Goal: Task Accomplishment & Management: Check status

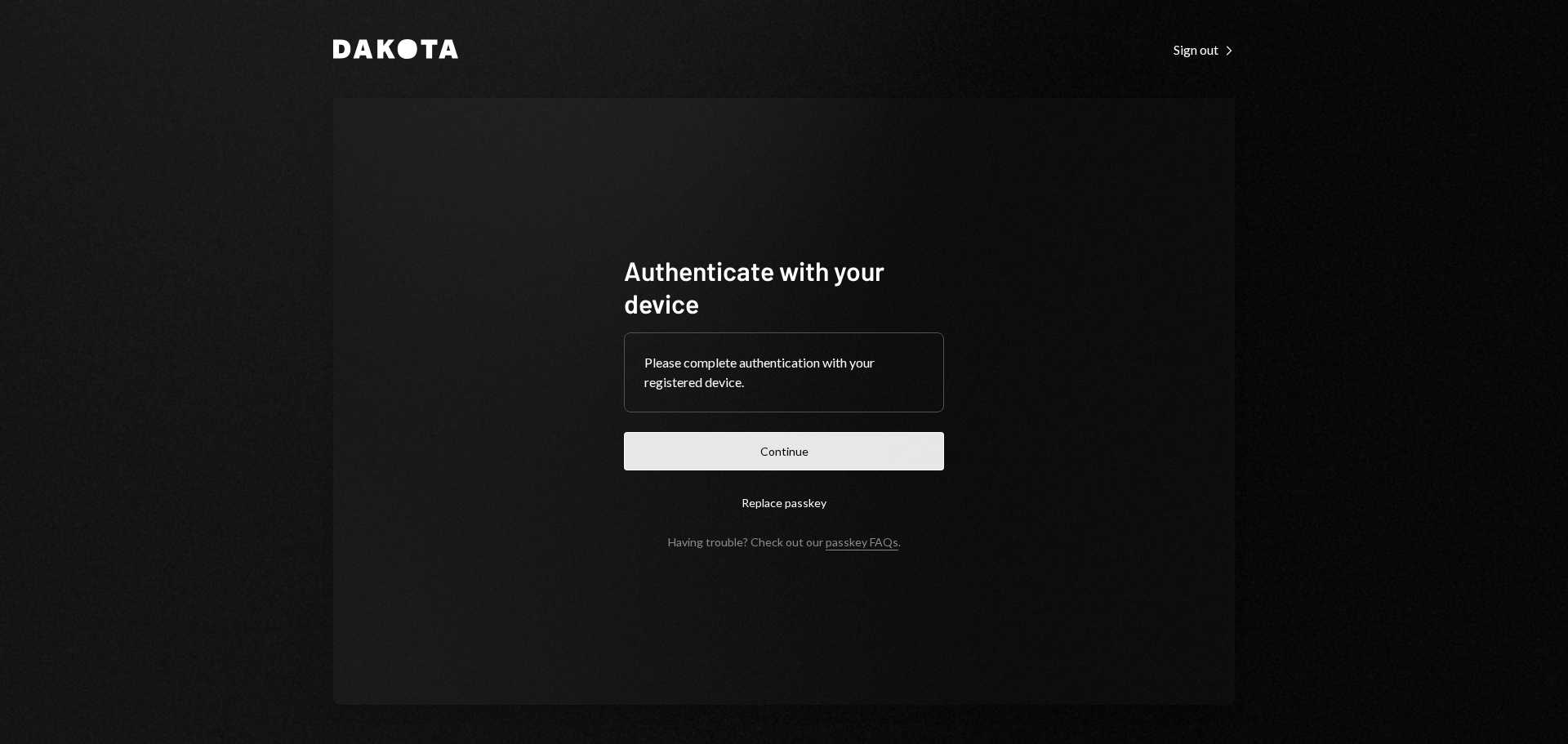
click at [762, 469] on button "Continue" at bounding box center [783, 450] width 320 height 38
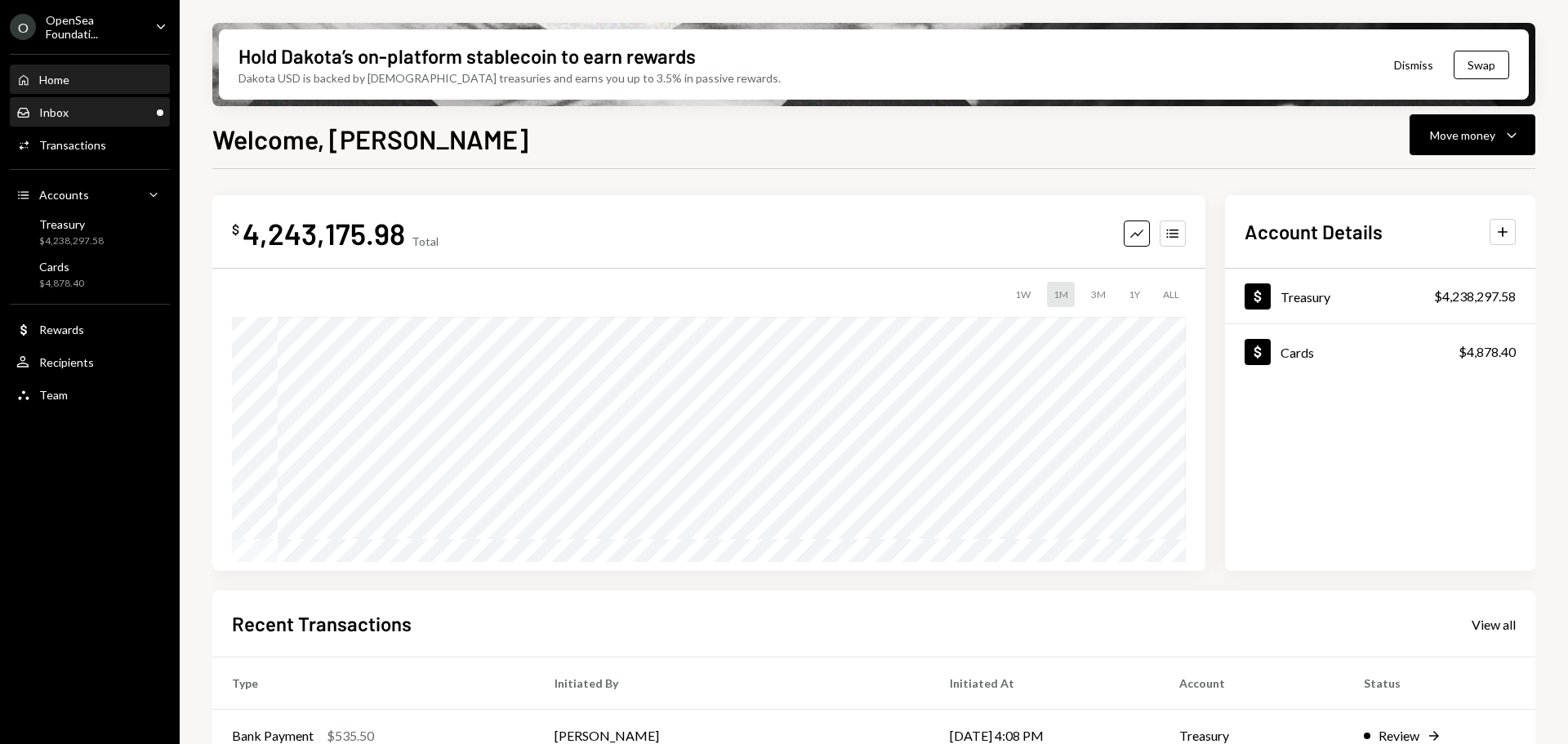
click at [47, 110] on div "Inbox" at bounding box center [53, 112] width 30 height 14
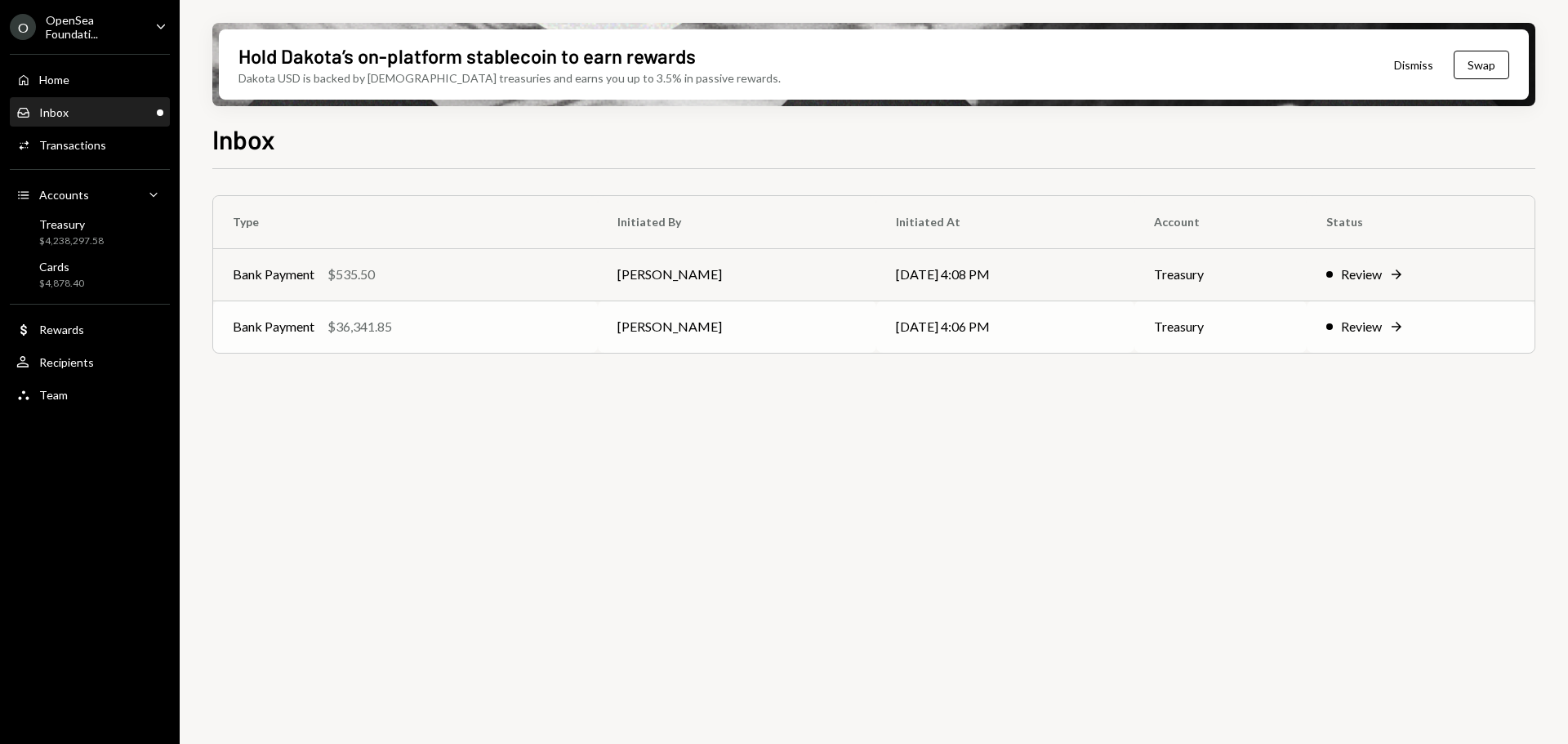
click at [437, 335] on div "Bank Payment $36,341.85" at bounding box center [405, 327] width 345 height 20
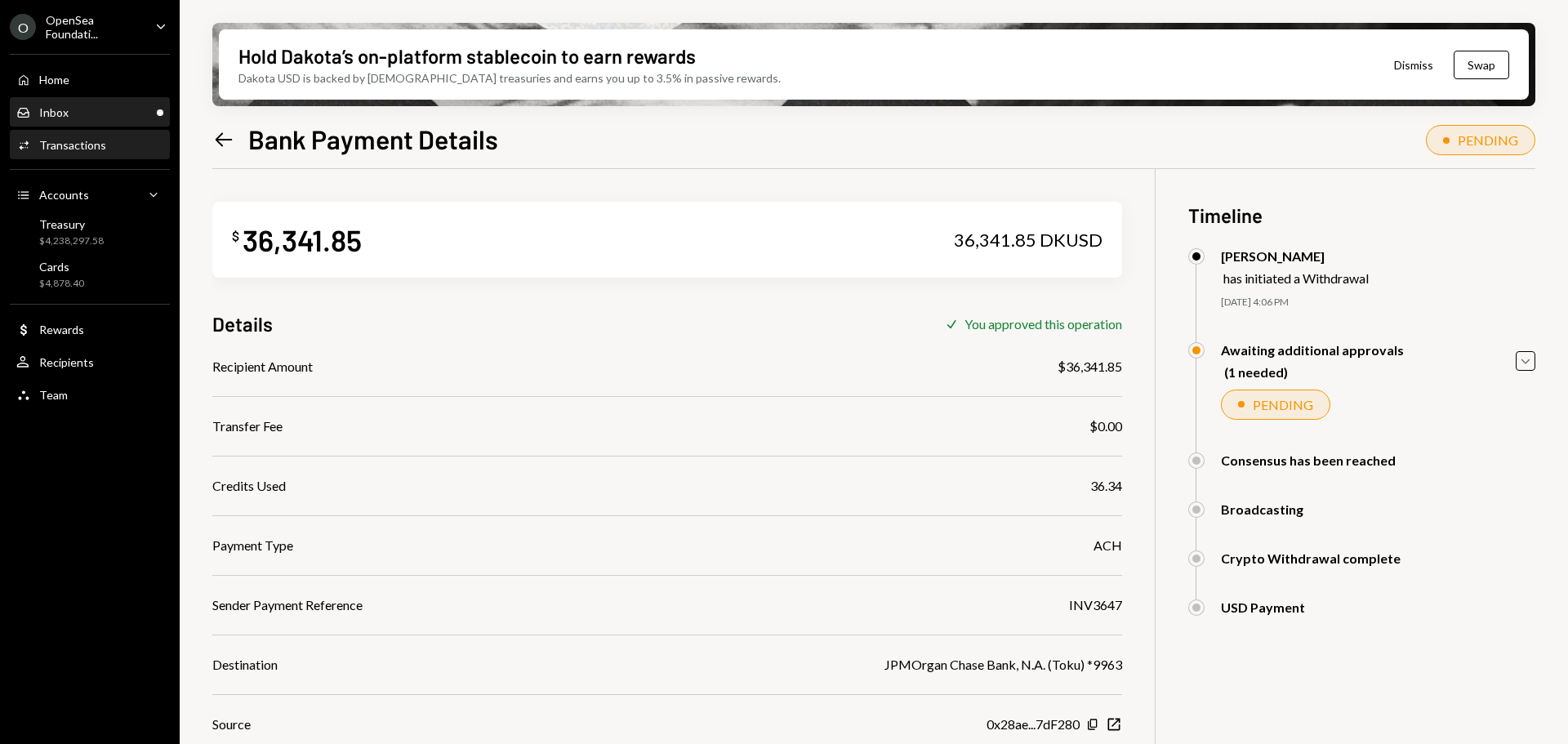
click at [97, 115] on div "Inbox Inbox" at bounding box center [89, 112] width 147 height 14
